Goal: Check status: Check status

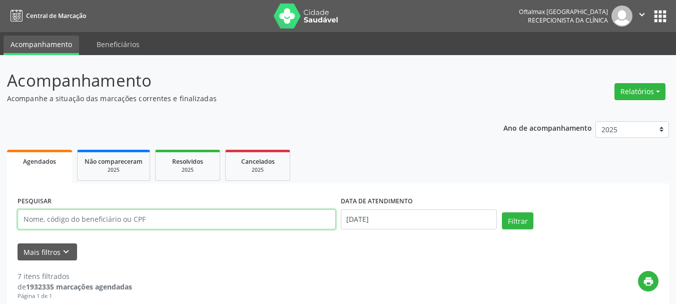
click at [55, 219] on input "text" at bounding box center [177, 219] width 318 height 20
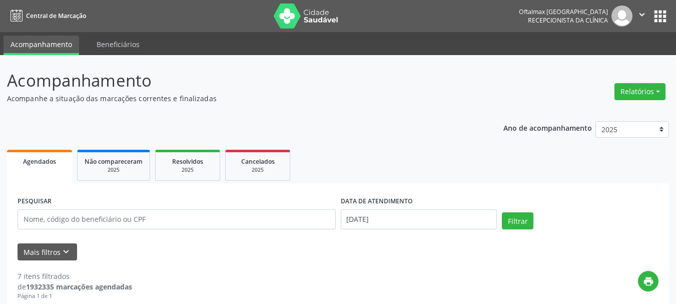
click at [397, 208] on label "DATA DE ATENDIMENTO" at bounding box center [377, 202] width 72 height 16
click at [396, 216] on input "[DATE]" at bounding box center [419, 219] width 157 height 20
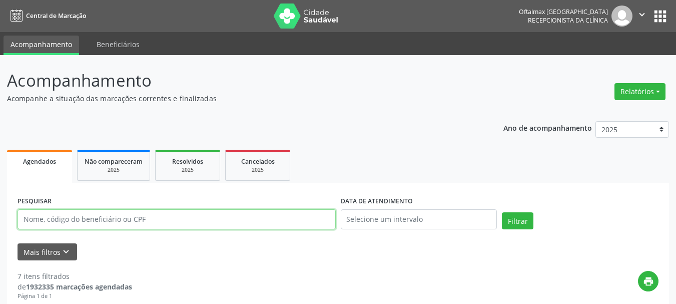
click at [116, 219] on input "text" at bounding box center [177, 219] width 318 height 20
paste input "[PERSON_NAME]"
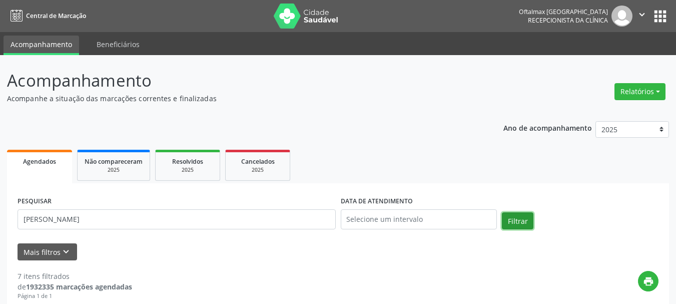
click at [517, 222] on button "Filtrar" at bounding box center [518, 220] width 32 height 17
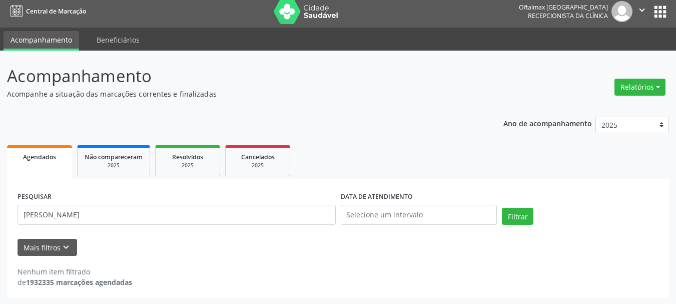
scroll to position [6, 0]
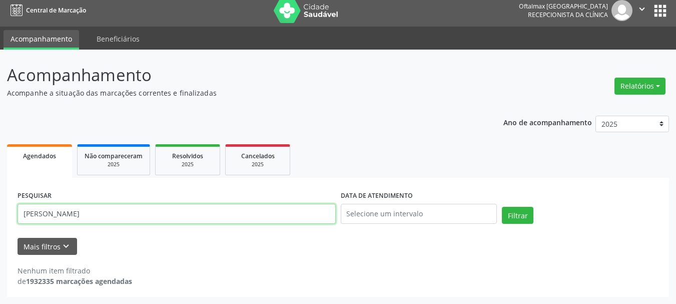
click at [161, 214] on input "[PERSON_NAME]" at bounding box center [177, 214] width 318 height 20
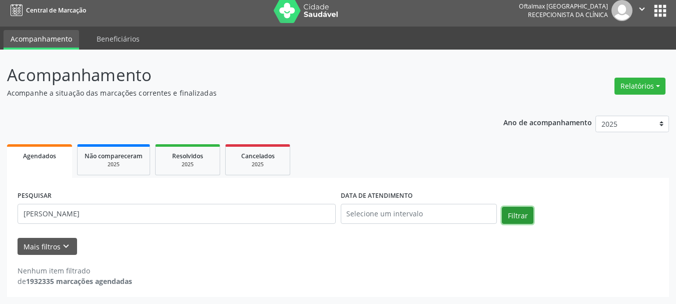
click at [520, 212] on button "Filtrar" at bounding box center [518, 215] width 32 height 17
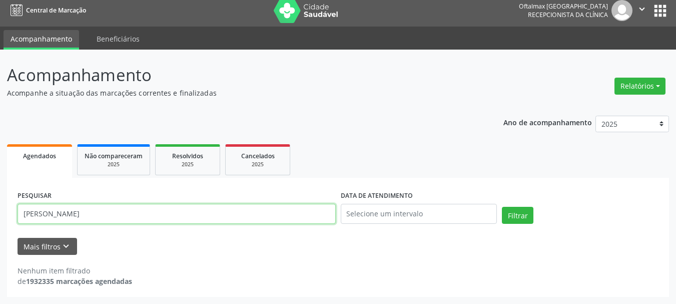
drag, startPoint x: 84, startPoint y: 218, endPoint x: 0, endPoint y: 223, distance: 83.7
click at [0, 223] on div "Acompanhamento Acompanhe a situação das marcações correntes e finalizadas Relat…" at bounding box center [338, 177] width 676 height 254
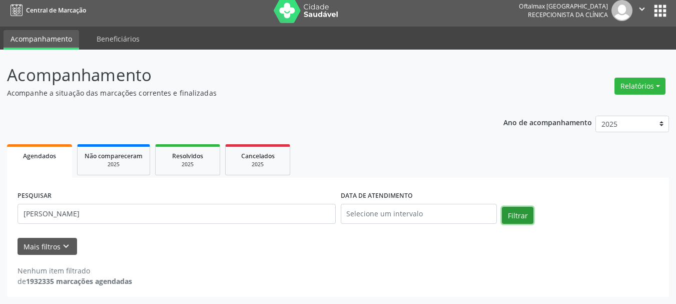
click at [523, 212] on button "Filtrar" at bounding box center [518, 215] width 32 height 17
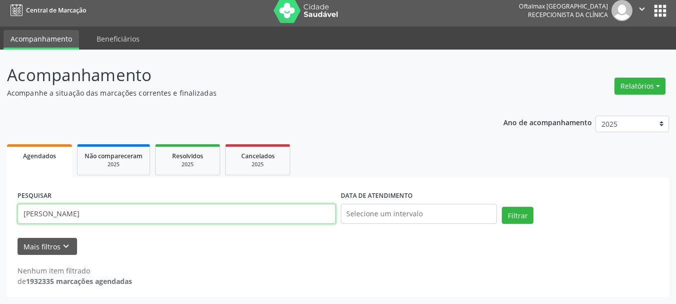
click at [124, 215] on input "[PERSON_NAME]" at bounding box center [177, 214] width 318 height 20
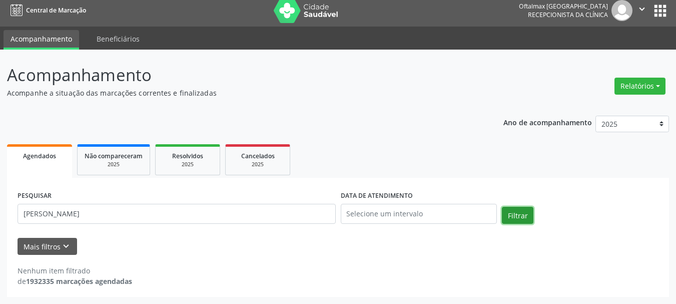
click at [528, 213] on button "Filtrar" at bounding box center [518, 215] width 32 height 17
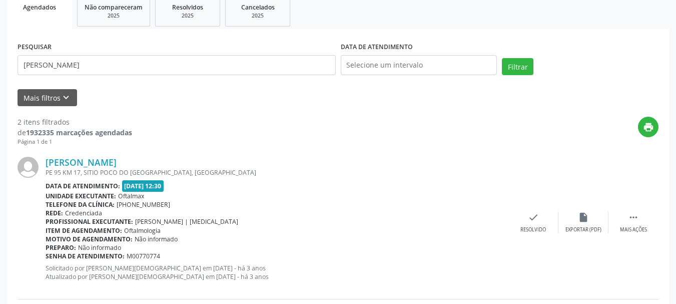
scroll to position [119, 0]
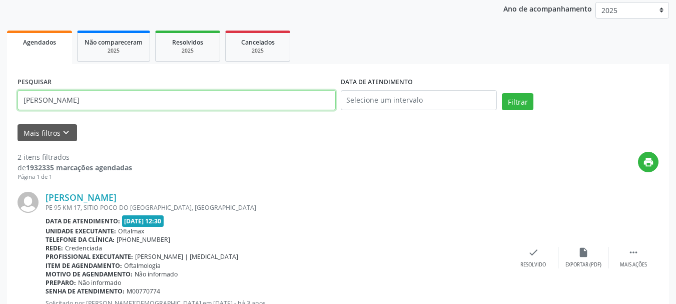
click at [34, 100] on input "[PERSON_NAME]" at bounding box center [177, 100] width 318 height 20
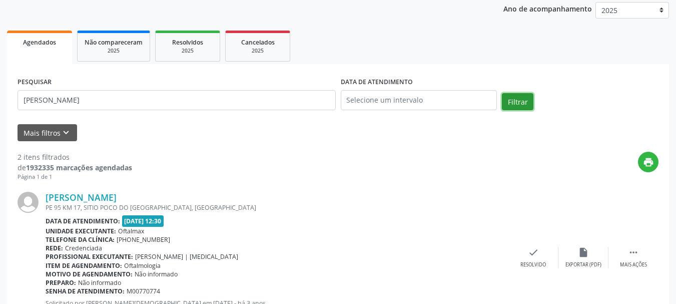
click at [522, 103] on button "Filtrar" at bounding box center [518, 101] width 32 height 17
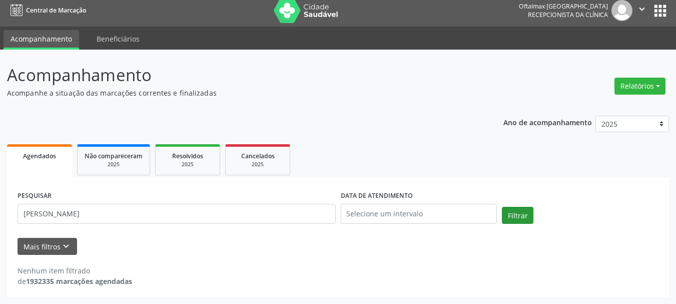
scroll to position [6, 0]
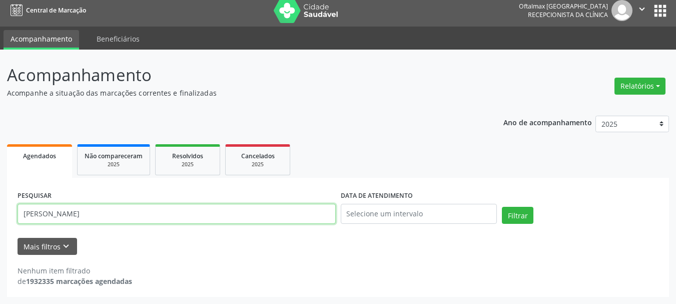
click at [110, 218] on input "[PERSON_NAME]" at bounding box center [177, 214] width 318 height 20
type input "A"
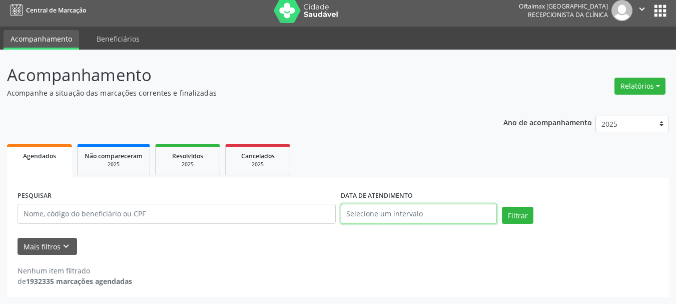
click at [452, 215] on input "text" at bounding box center [419, 214] width 157 height 20
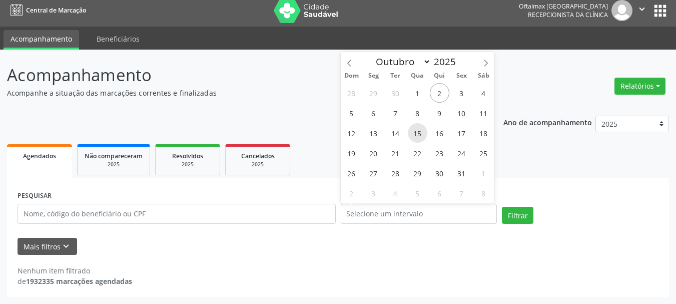
click at [414, 137] on span "15" at bounding box center [418, 133] width 20 height 20
type input "[DATE]"
click at [414, 137] on span "15" at bounding box center [418, 133] width 20 height 20
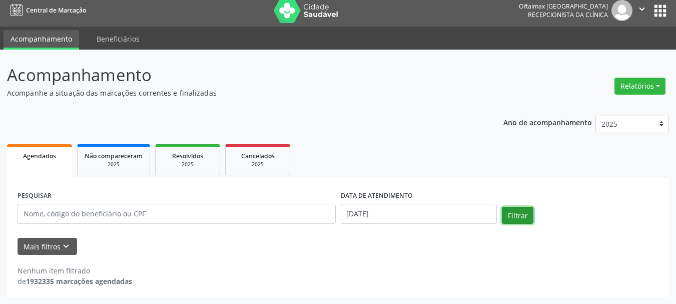
click at [516, 214] on button "Filtrar" at bounding box center [518, 215] width 32 height 17
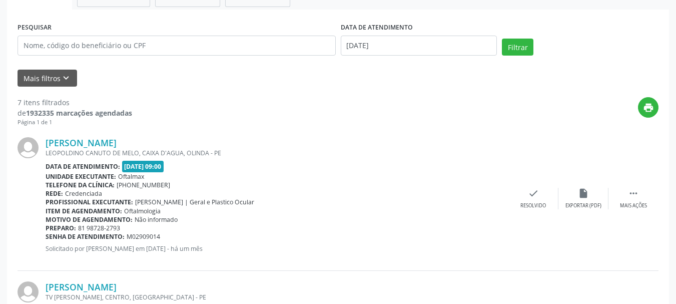
scroll to position [173, 0]
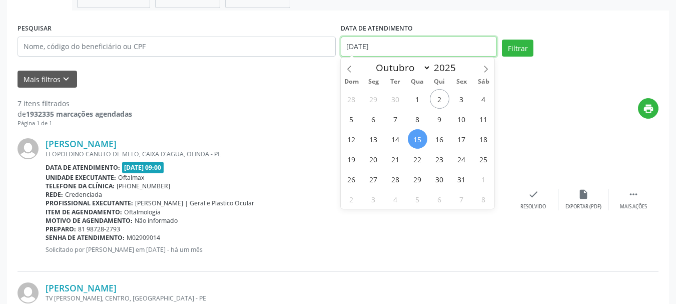
click at [395, 47] on input "[DATE]" at bounding box center [419, 47] width 157 height 20
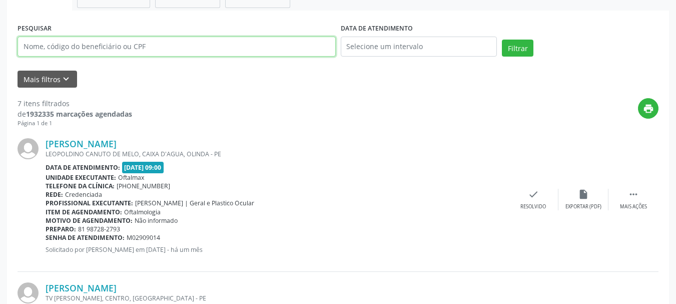
click at [114, 46] on input "text" at bounding box center [177, 47] width 318 height 20
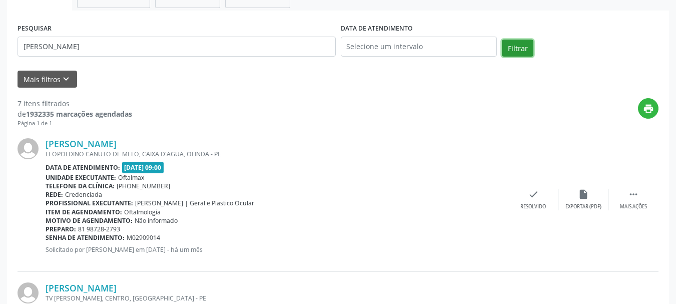
click at [513, 46] on button "Filtrar" at bounding box center [518, 48] width 32 height 17
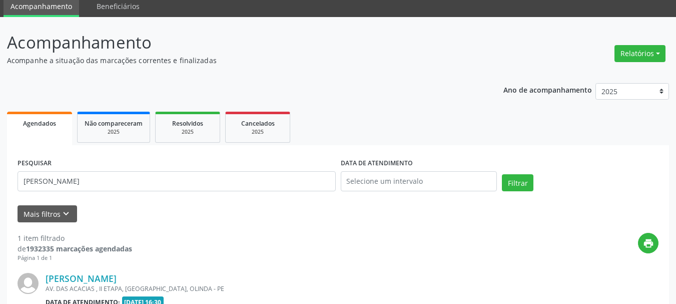
scroll to position [167, 0]
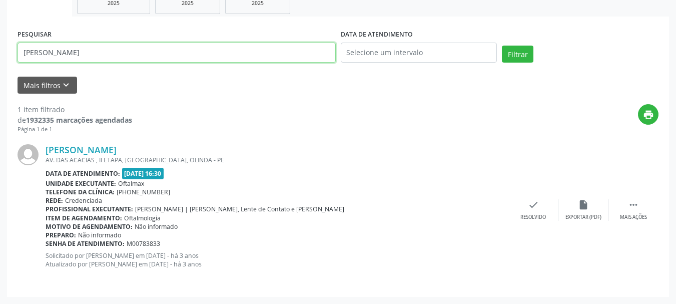
click at [80, 52] on input "[PERSON_NAME]" at bounding box center [177, 53] width 318 height 20
type input "[PERSON_NAME]"
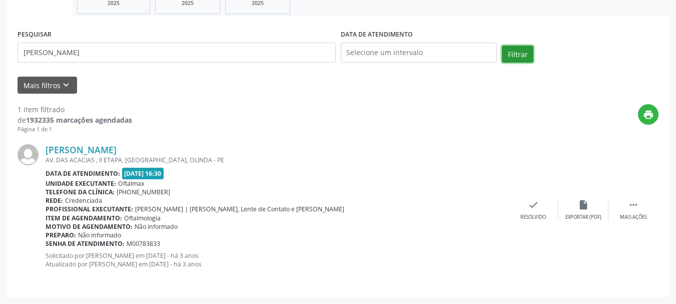
click at [516, 50] on button "Filtrar" at bounding box center [518, 54] width 32 height 17
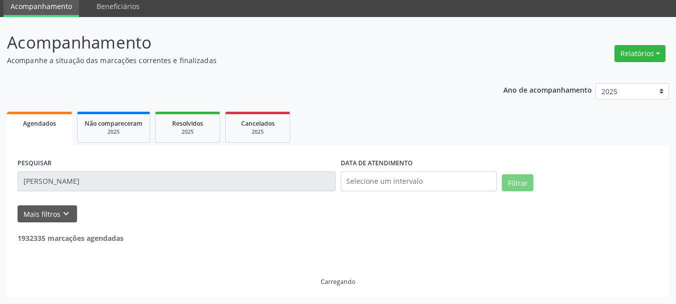
scroll to position [6, 0]
